Goal: Transaction & Acquisition: Subscribe to service/newsletter

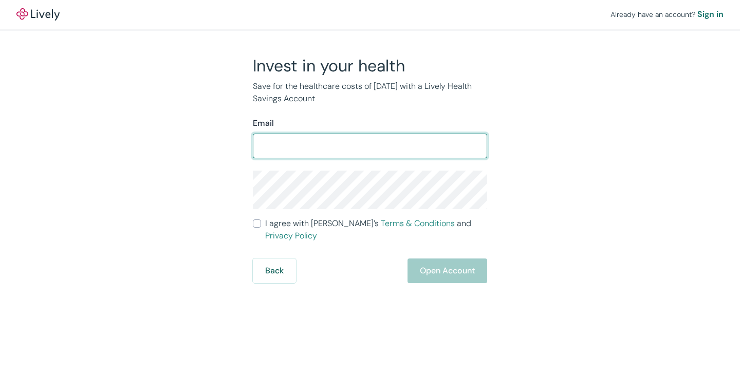
click at [375, 144] on input "Email" at bounding box center [370, 146] width 234 height 21
click at [375, 145] on input "Email" at bounding box center [370, 146] width 234 height 21
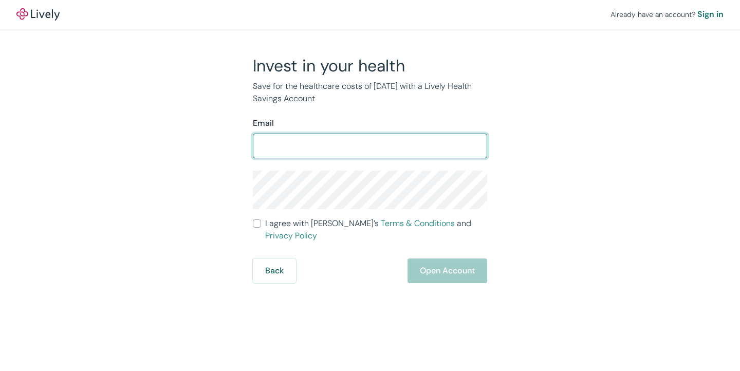
click at [375, 145] on input "Email" at bounding box center [370, 146] width 234 height 21
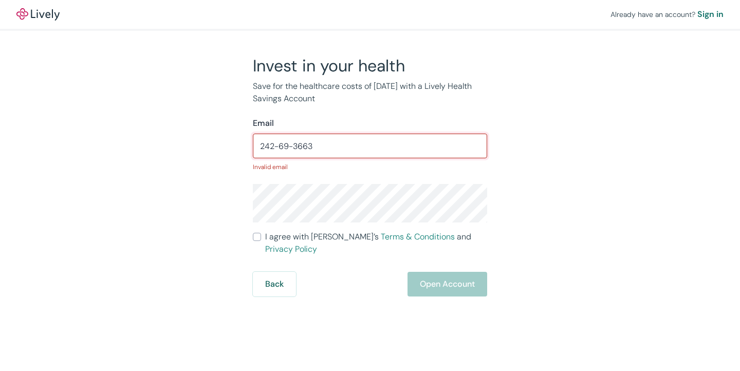
paste input "[EMAIL_ADDRESS][DOMAIN_NAME]"
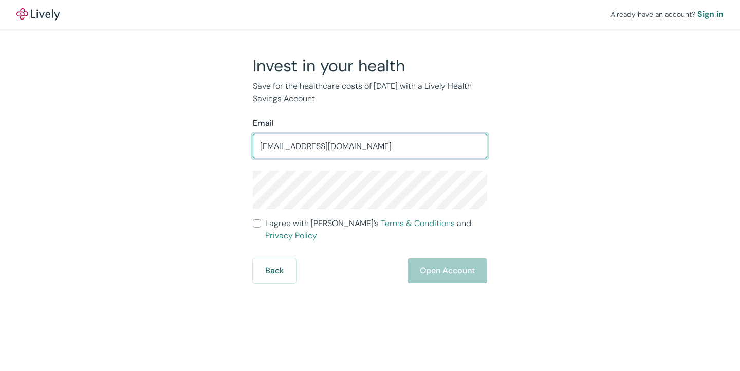
type input "[EMAIL_ADDRESS][DOMAIN_NAME]"
click at [256, 225] on input "I agree with Lively’s Terms & Conditions and Privacy Policy" at bounding box center [257, 224] width 8 height 8
checkbox input "true"
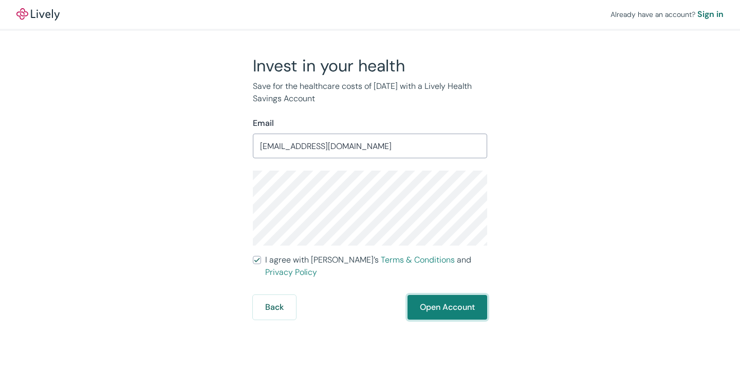
click at [422, 295] on button "Open Account" at bounding box center [448, 307] width 80 height 25
